Goal: Entertainment & Leisure: Consume media (video, audio)

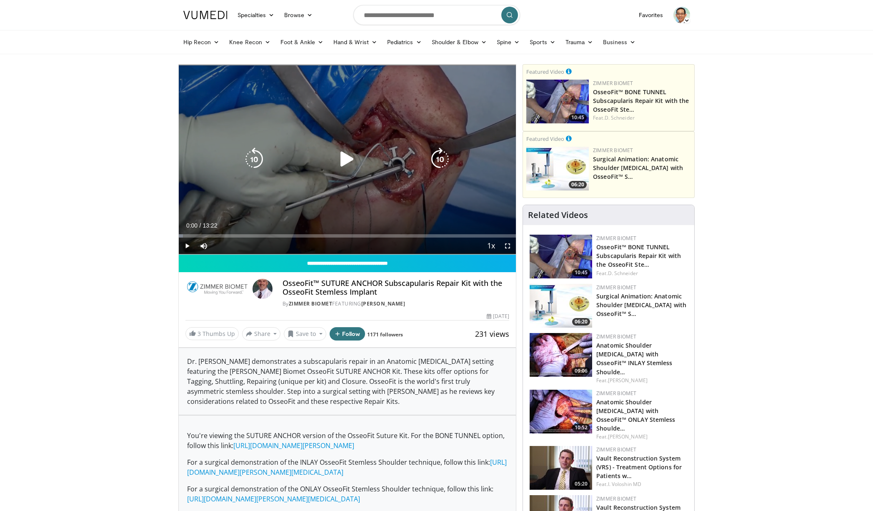
click at [350, 160] on icon "Video Player" at bounding box center [347, 159] width 23 height 23
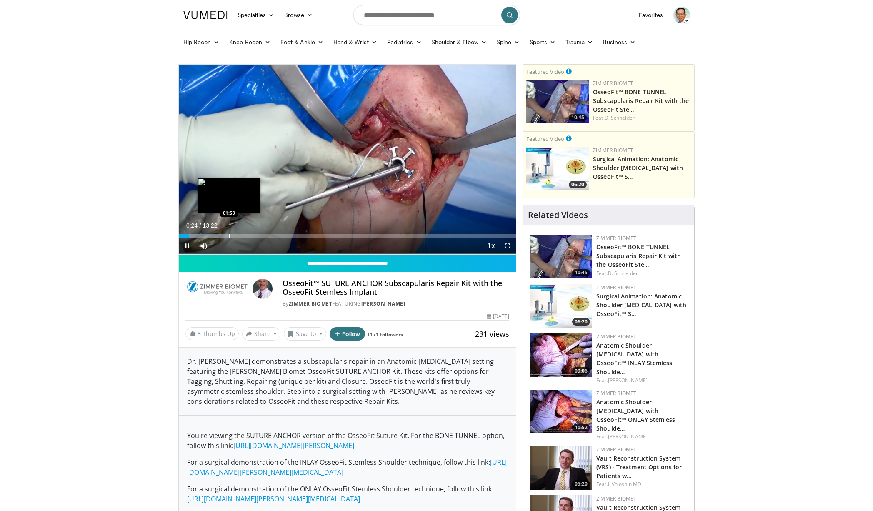
click at [229, 235] on div "Progress Bar" at bounding box center [229, 235] width 1 height 3
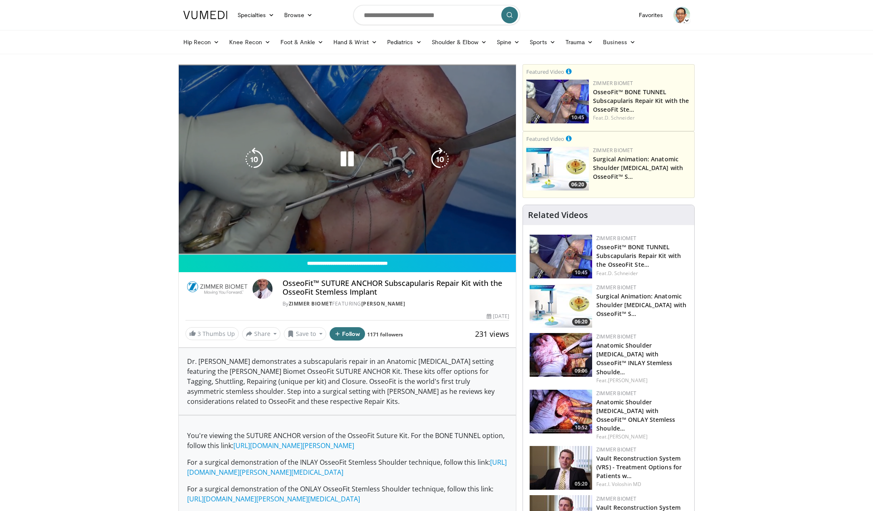
scroll to position [0, 0]
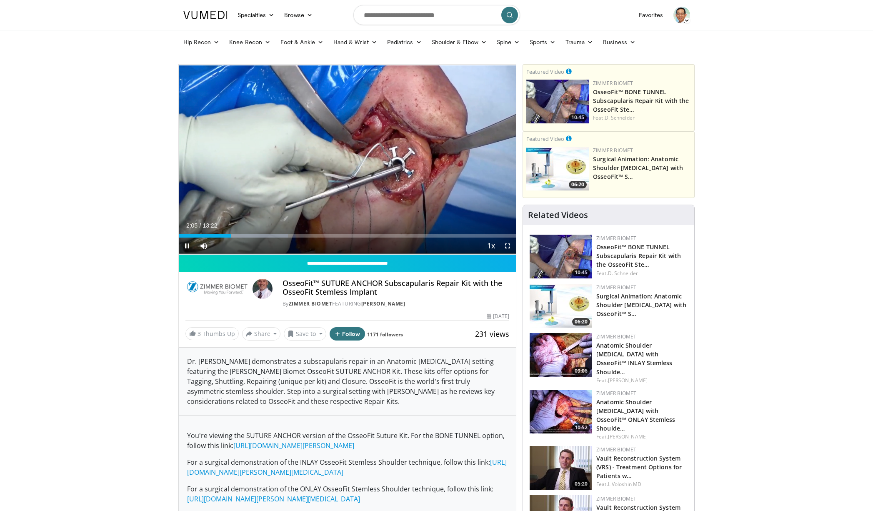
click at [508, 246] on span "Video Player" at bounding box center [507, 246] width 17 height 17
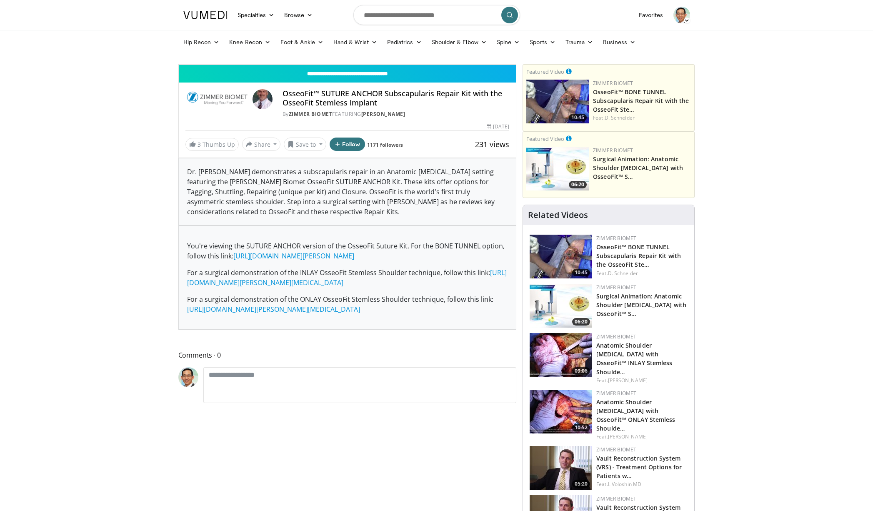
scroll to position [0, 0]
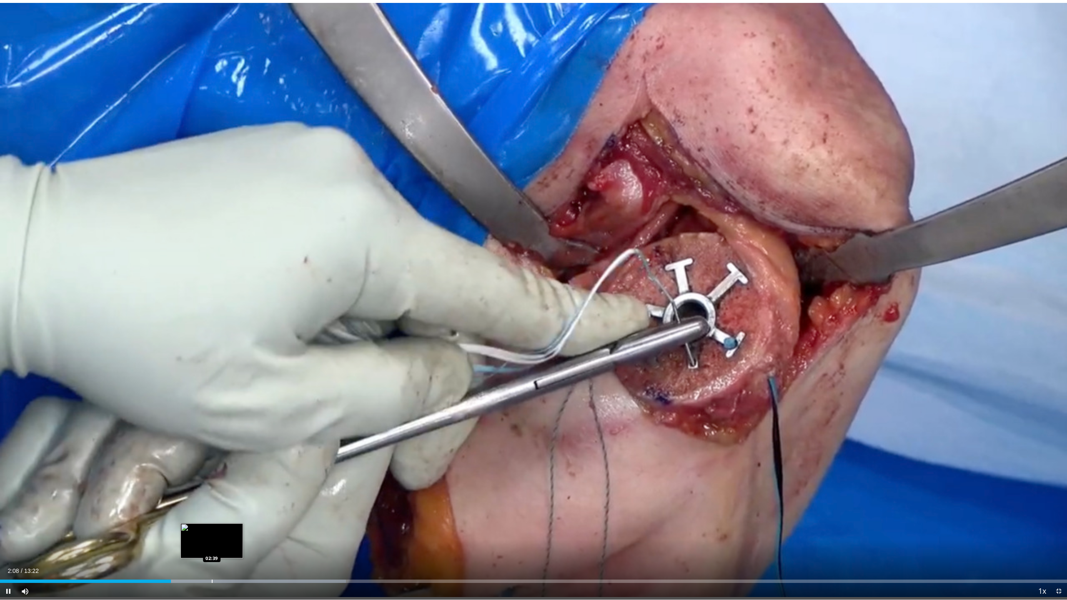
click at [212, 511] on div "Progress Bar" at bounding box center [212, 581] width 1 height 3
click at [256, 511] on div "Loaded : 35.81% 02:41 03:12" at bounding box center [533, 579] width 1067 height 8
click at [210, 511] on div "Loaded : 40.76% 03:29 02:37" at bounding box center [533, 579] width 1067 height 8
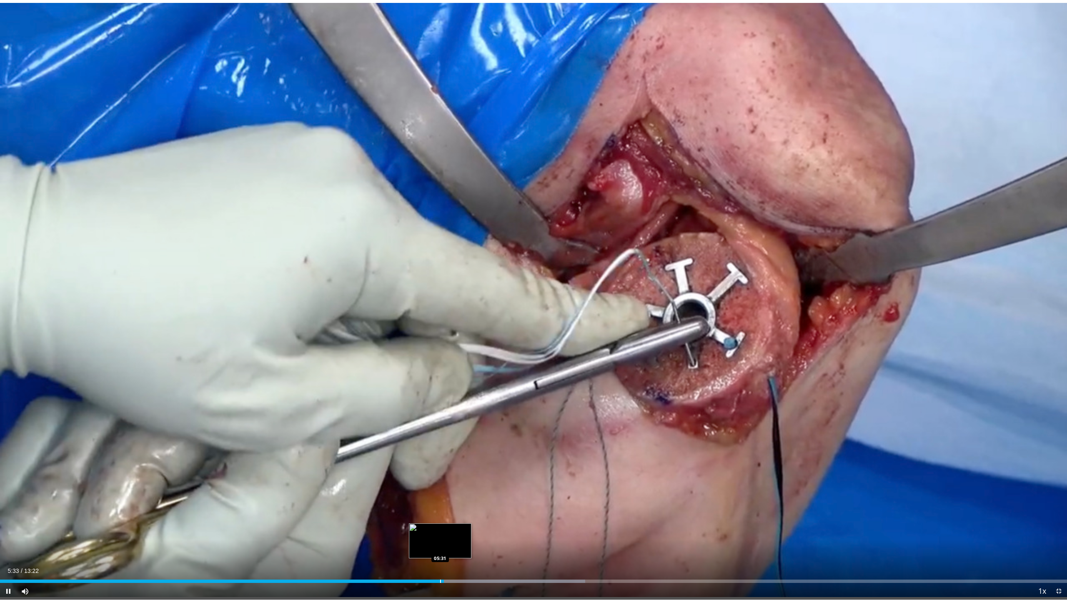
click at [440, 511] on div "Progress Bar" at bounding box center [440, 581] width 1 height 3
click at [440, 511] on video-js "**********" at bounding box center [533, 300] width 1067 height 600
click at [439, 511] on div "Progress Bar" at bounding box center [439, 581] width 1 height 3
